Goal: Check status: Check status

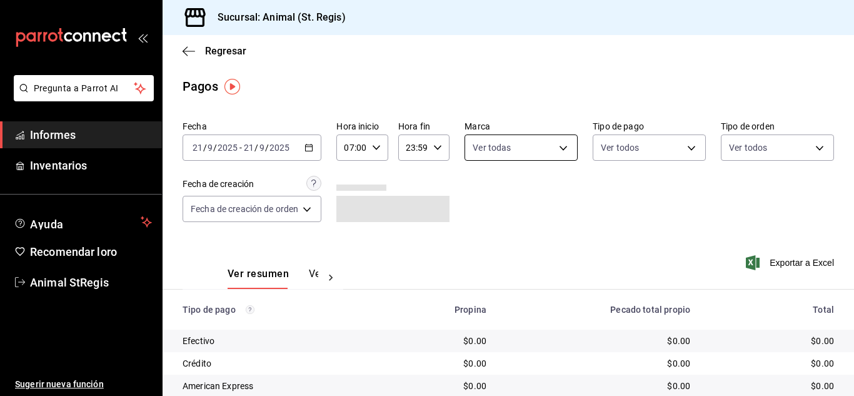
click at [482, 146] on body "Pregunta a Parrot AI Informes Inventarios Ayuda Recomendar loro Animal StRegis …" at bounding box center [427, 198] width 854 height 396
click at [478, 200] on input "checkbox" at bounding box center [477, 196] width 11 height 11
checkbox input "true"
type input "3f39fcdc-c8c4-4fff-883a-47b345d9391c"
checkbox input "true"
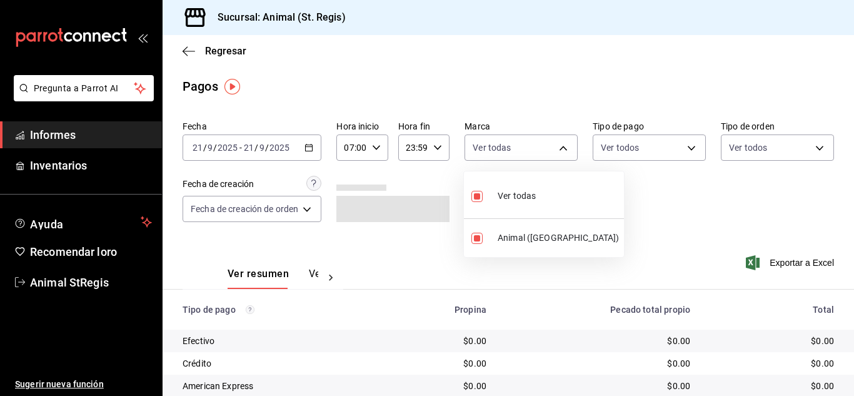
click at [542, 73] on div at bounding box center [427, 198] width 854 height 396
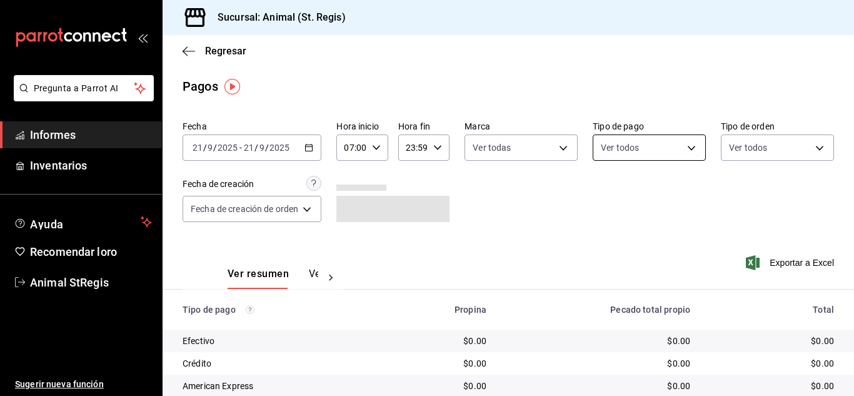
click at [627, 152] on body "Pregunta a Parrot AI Informes Inventarios Ayuda Recomendar loro Animal StRegis …" at bounding box center [427, 198] width 854 height 396
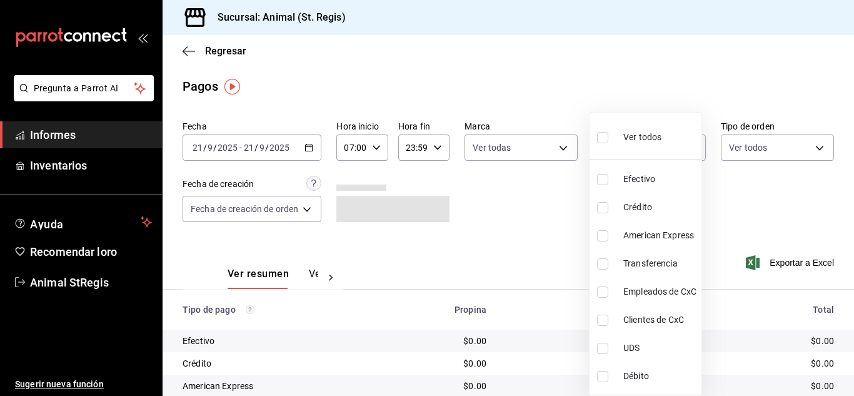
click at [607, 138] on input "checkbox" at bounding box center [602, 137] width 11 height 11
checkbox input "true"
type input "5a0f3365-d715-4940-adc4-656debb7822a,fc07b02b-84a7-4dba-9bff-98bba82b1290,ff2b0…"
checkbox input "true"
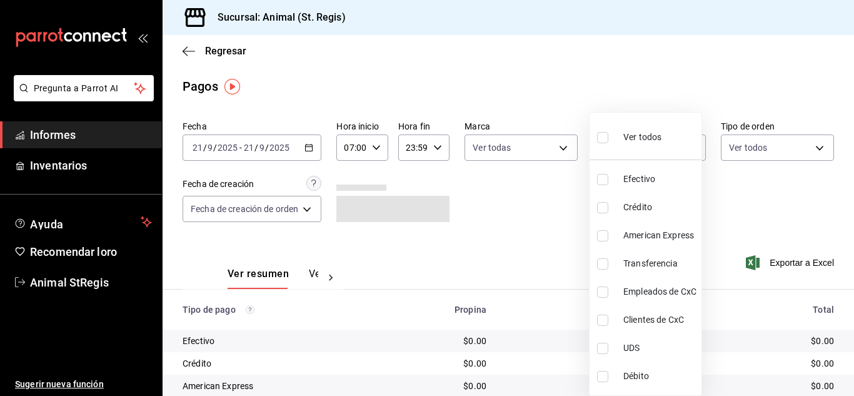
checkbox input "true"
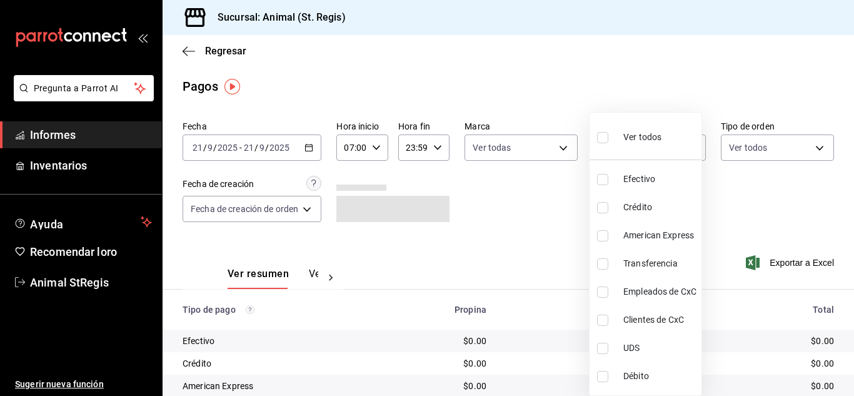
checkbox input "true"
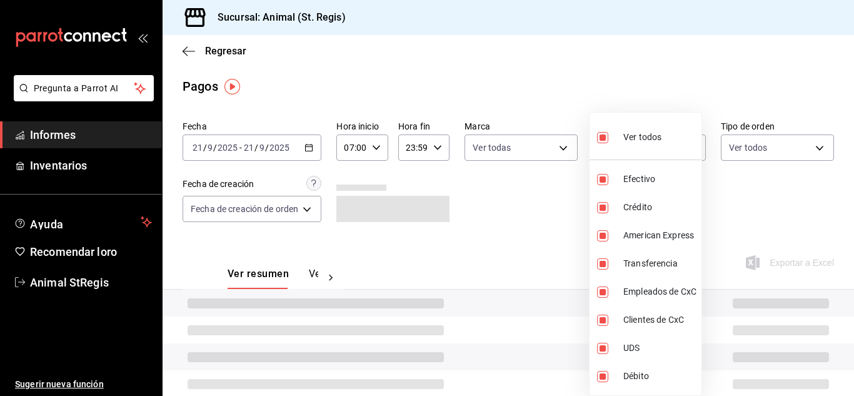
click at [550, 99] on div at bounding box center [427, 198] width 854 height 396
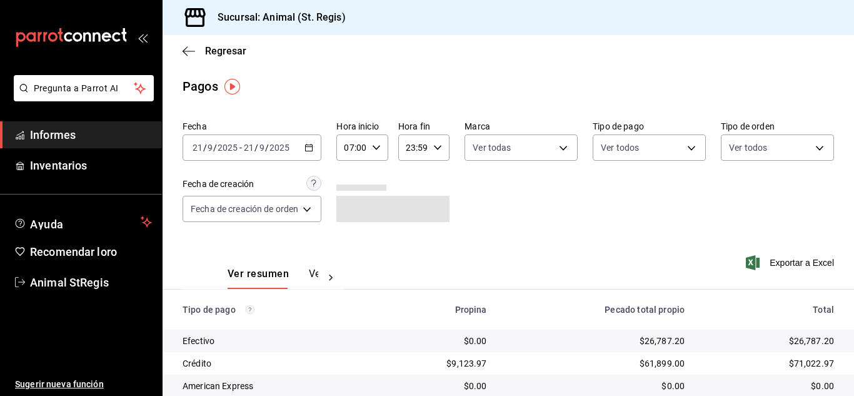
click at [550, 99] on main "Regresar Pagos Fecha [DATE] [DATE] - [DATE] [DATE] Hora inicio 07:00 Hora inici…" at bounding box center [509, 293] width 692 height 517
